Goal: Task Accomplishment & Management: Use online tool/utility

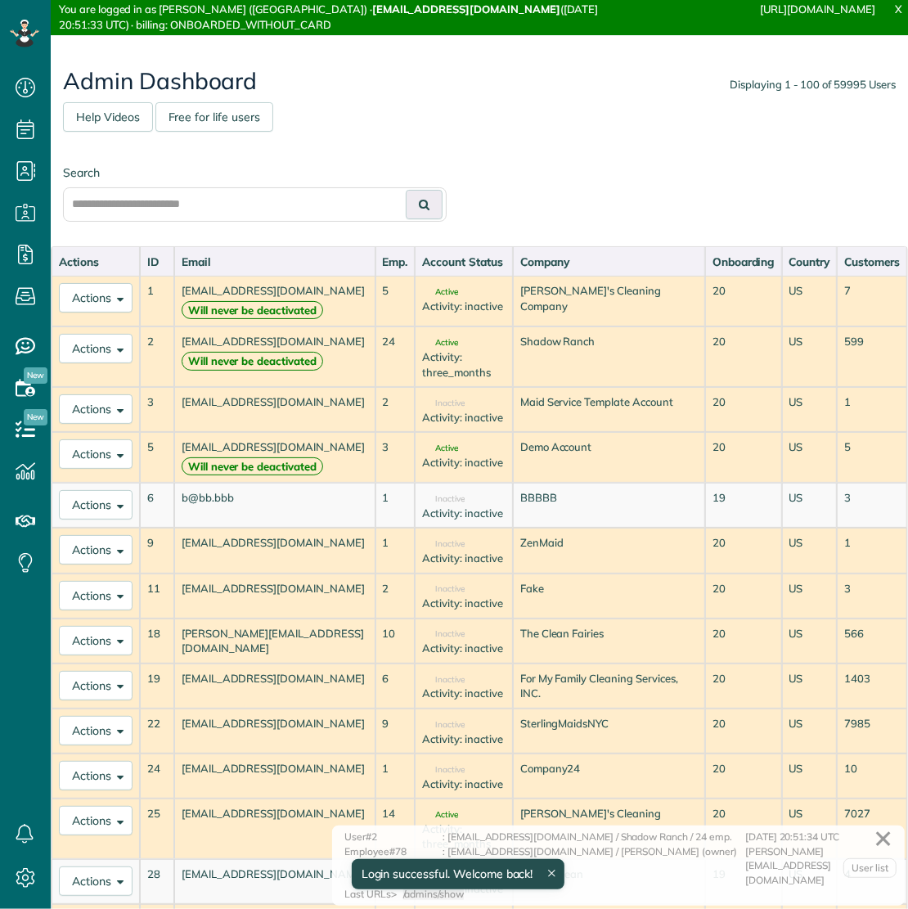
scroll to position [7, 7]
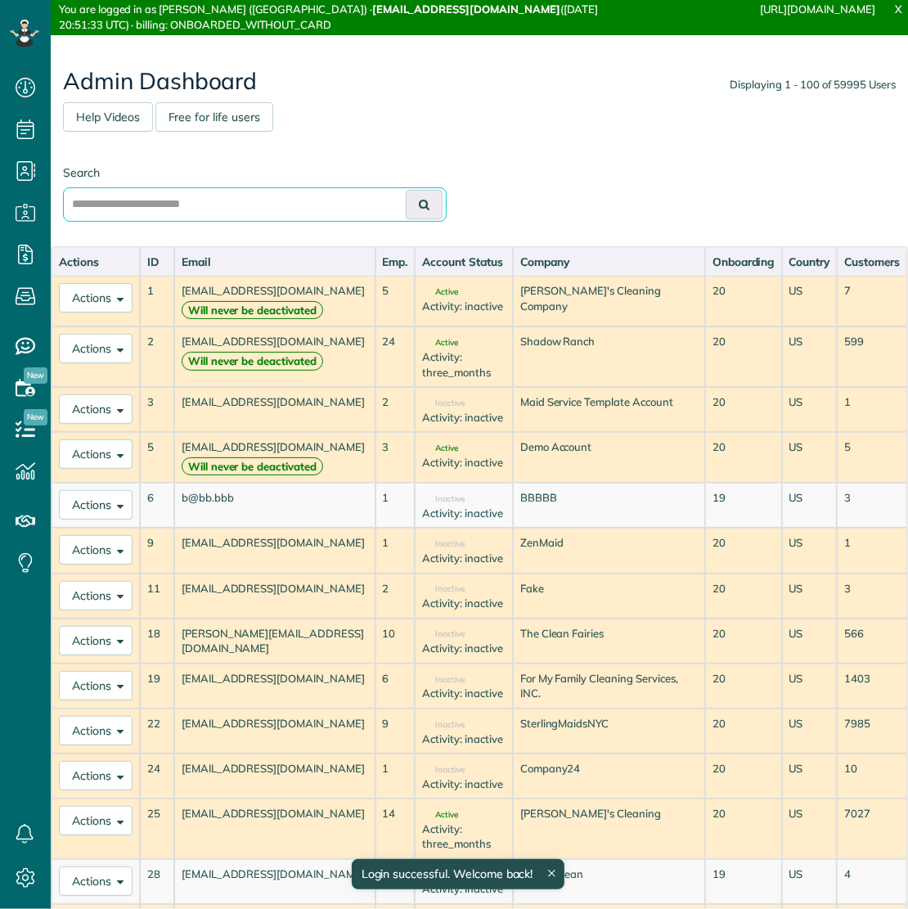
click at [349, 213] on input "text" at bounding box center [255, 204] width 384 height 34
type input "*********"
click at [406, 190] on button at bounding box center [424, 204] width 37 height 29
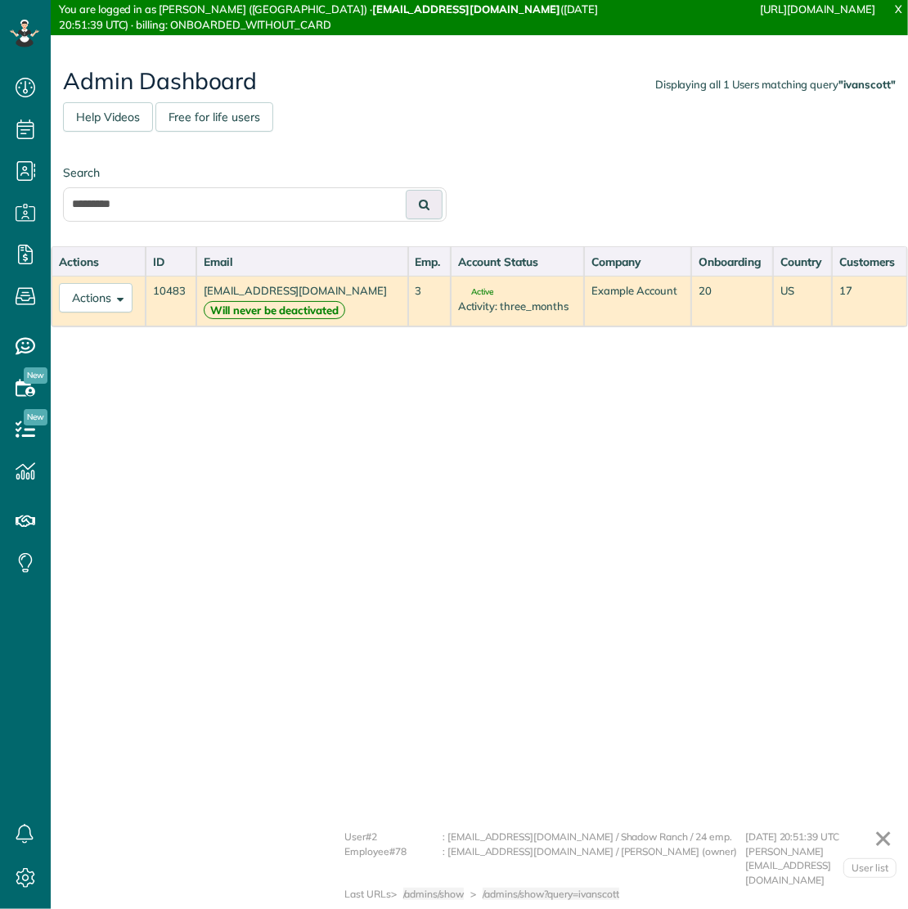
scroll to position [7, 7]
click at [124, 295] on span at bounding box center [117, 297] width 12 height 12
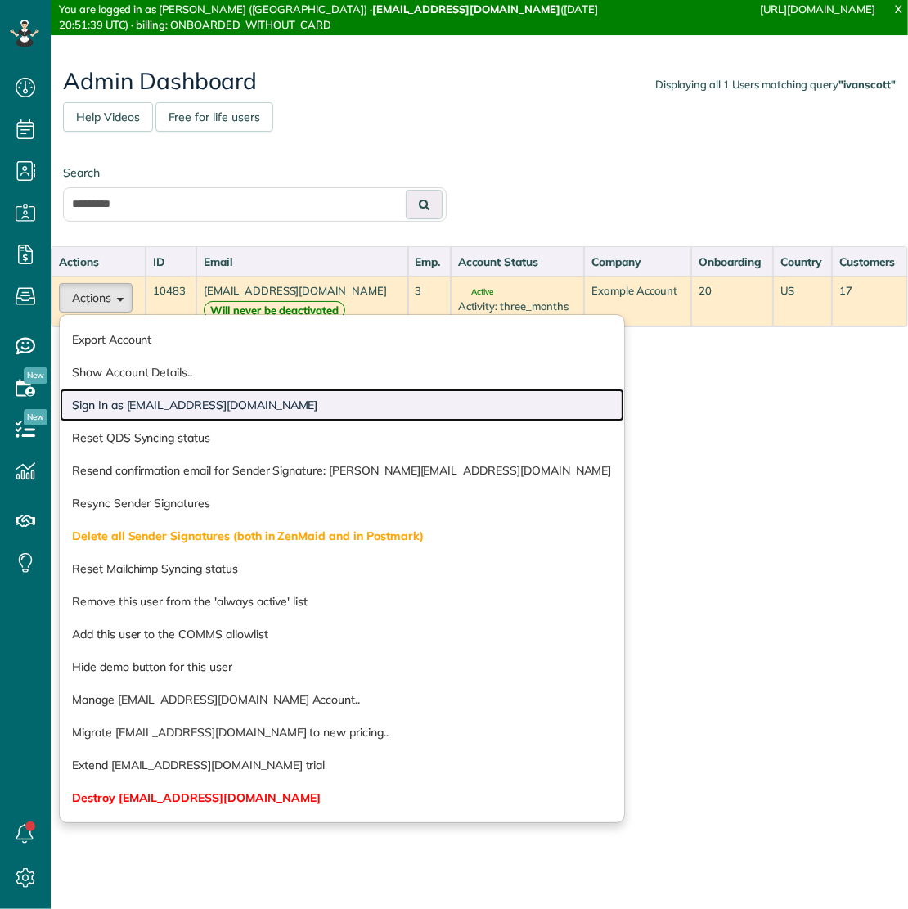
click at [124, 395] on link "Sign In as ivanscott@taskawayva.com" at bounding box center [342, 405] width 565 height 33
